Goal: Find specific page/section: Find specific page/section

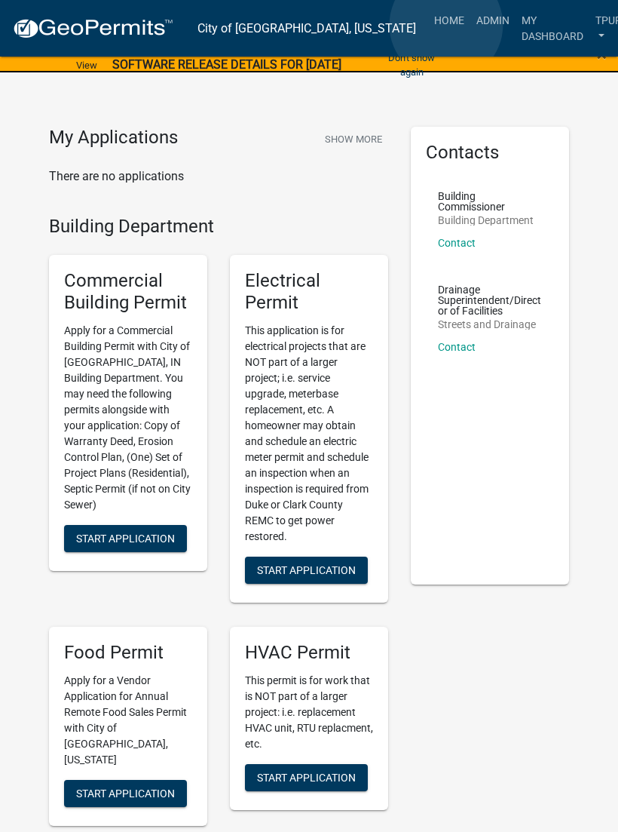
click at [471, 26] on link "Admin" at bounding box center [493, 20] width 45 height 29
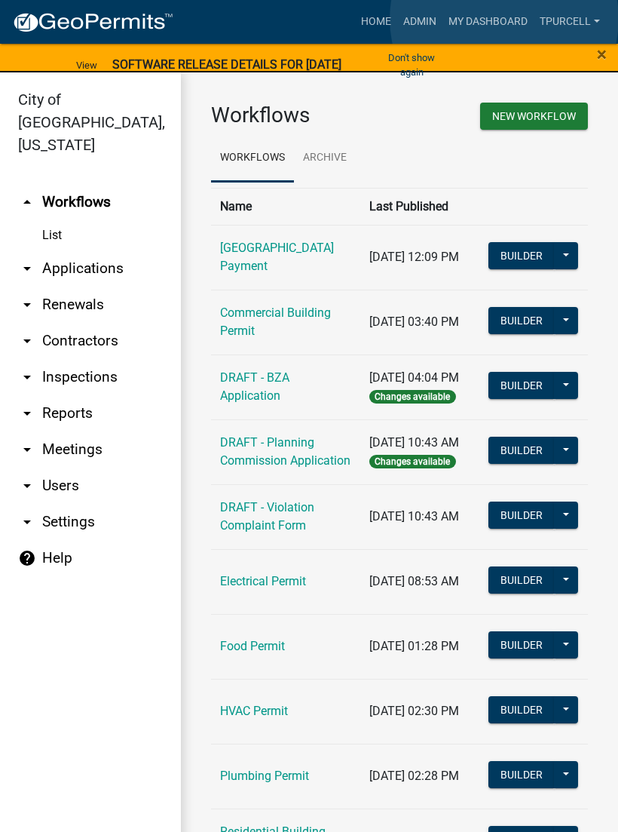
click at [505, 20] on link "My Dashboard" at bounding box center [488, 22] width 91 height 29
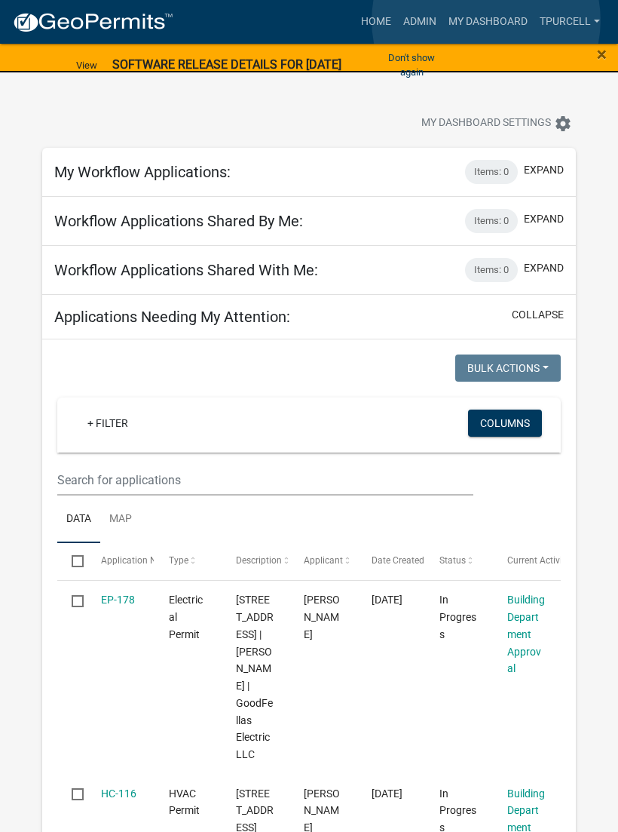
click at [487, 20] on link "My Dashboard" at bounding box center [488, 22] width 91 height 29
click at [500, 26] on link "My Dashboard" at bounding box center [488, 22] width 91 height 29
click at [489, 26] on link "My Dashboard" at bounding box center [488, 22] width 91 height 29
click at [488, 24] on link "My Dashboard" at bounding box center [488, 22] width 91 height 29
click at [420, 21] on link "Admin" at bounding box center [419, 22] width 45 height 29
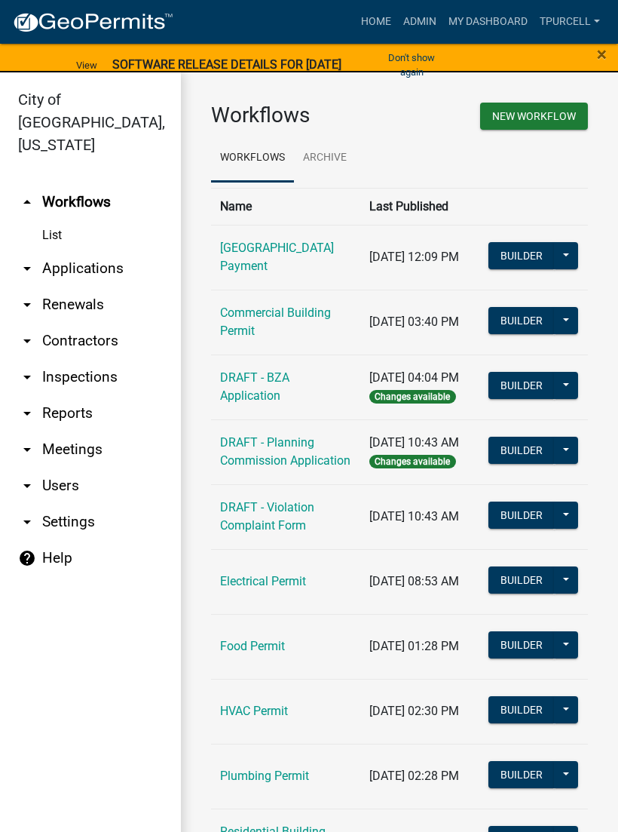
click at [106, 250] on link "arrow_drop_down Applications" at bounding box center [90, 268] width 181 height 36
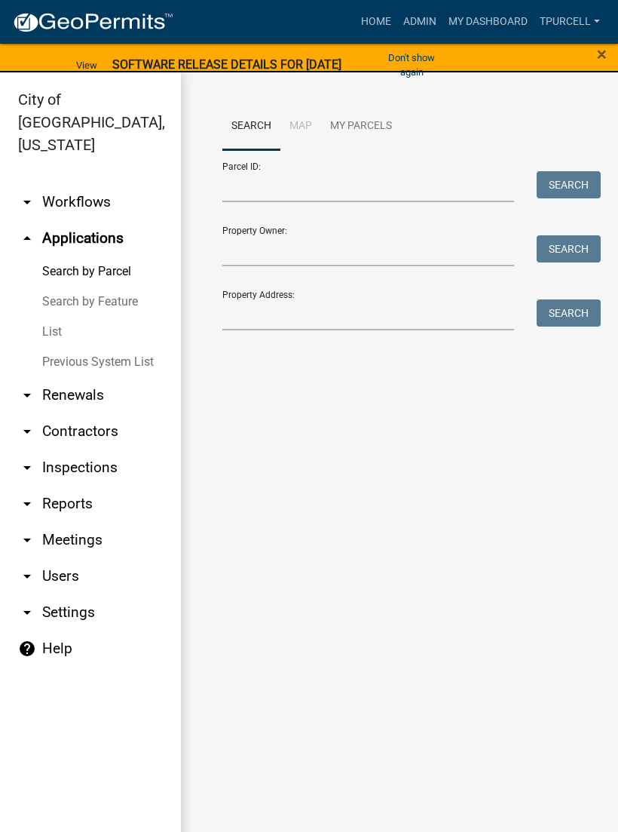
click at [67, 317] on link "List" at bounding box center [90, 332] width 181 height 30
